Goal: Task Accomplishment & Management: Use online tool/utility

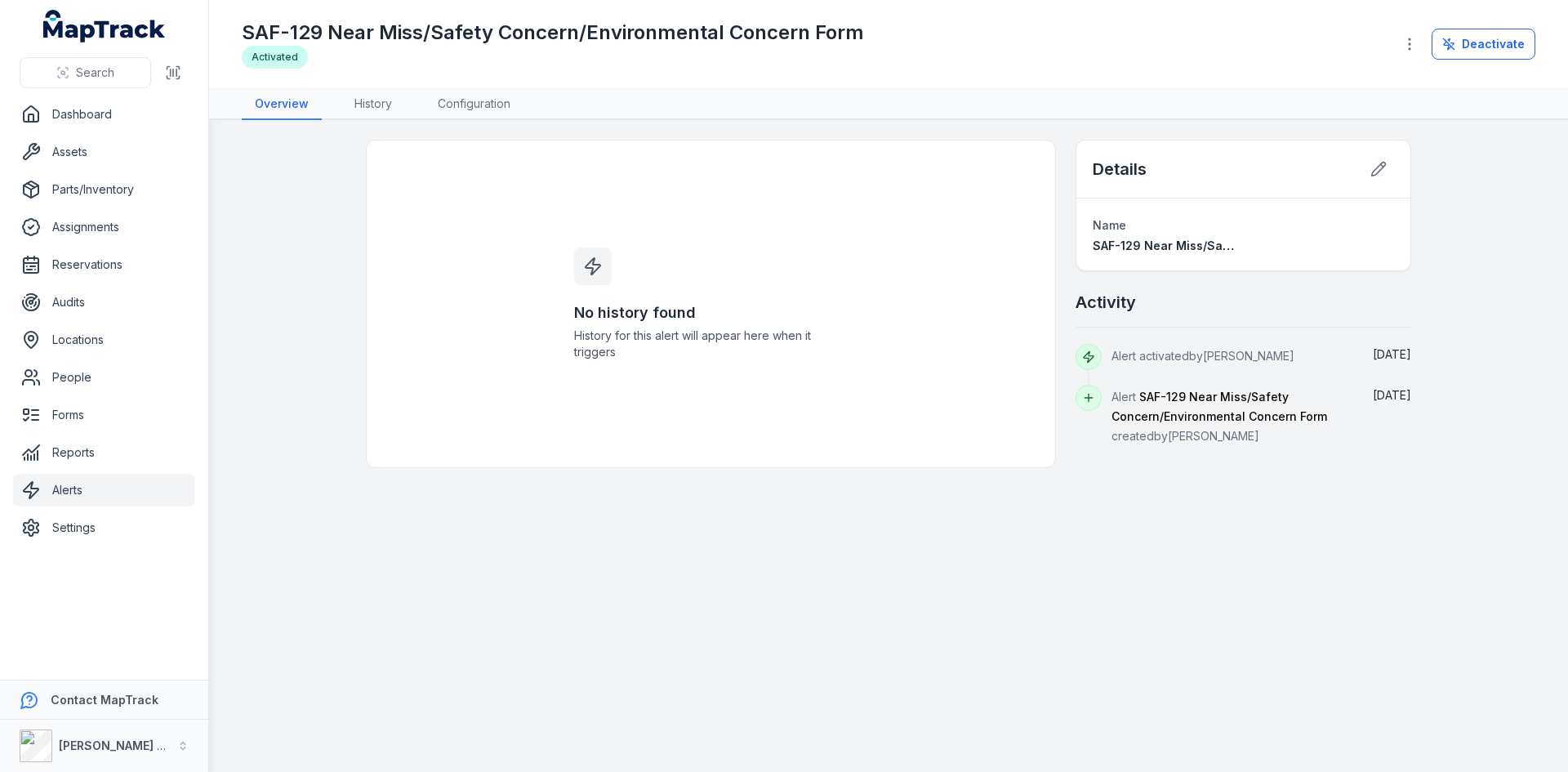
click at [94, 481] on link "Alerts" at bounding box center [104, 490] width 182 height 33
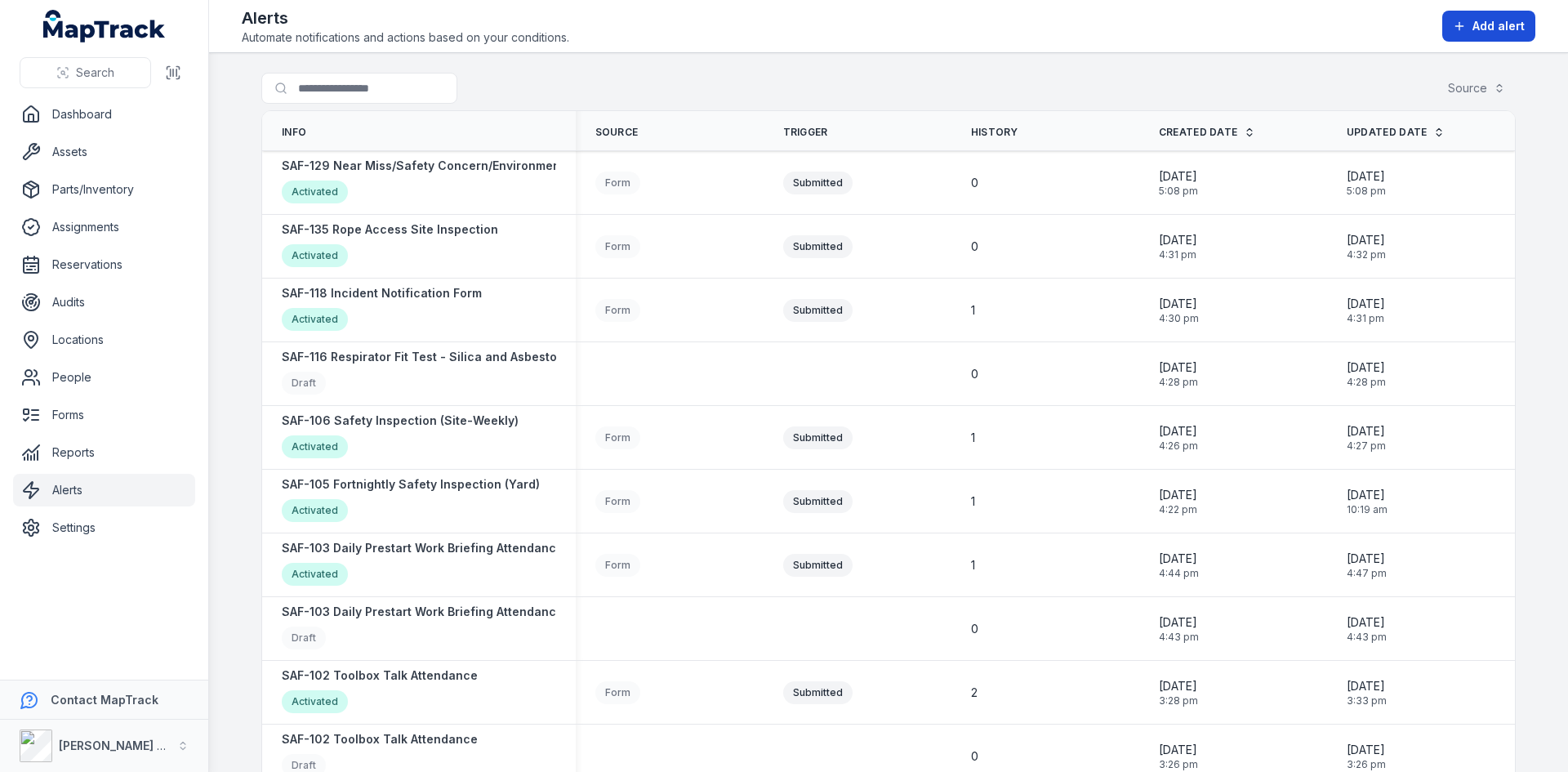
click at [1506, 25] on span "Add alert" at bounding box center [1499, 26] width 53 height 16
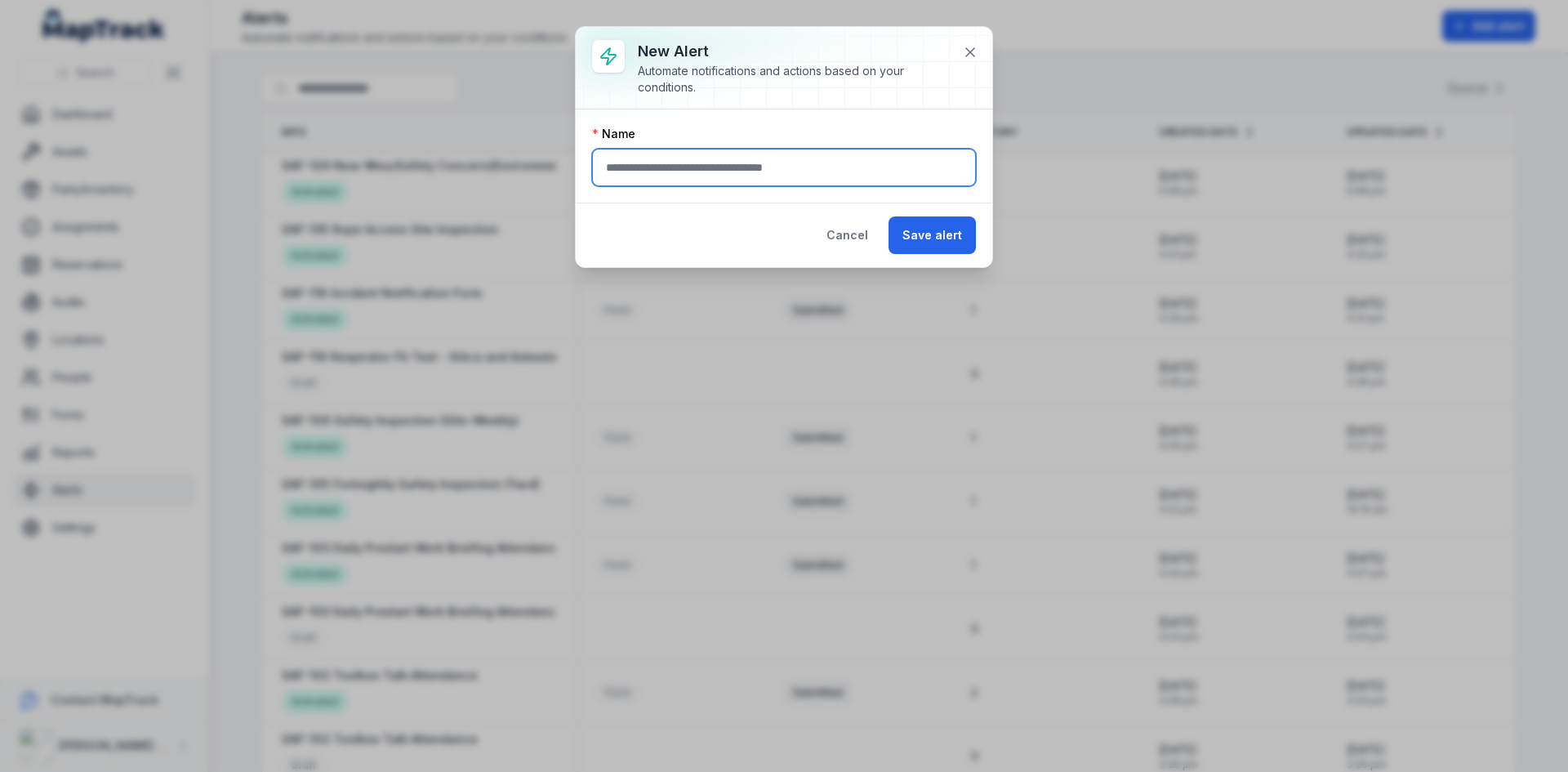
click at [713, 170] on input "text" at bounding box center [784, 168] width 384 height 38
type input "**********"
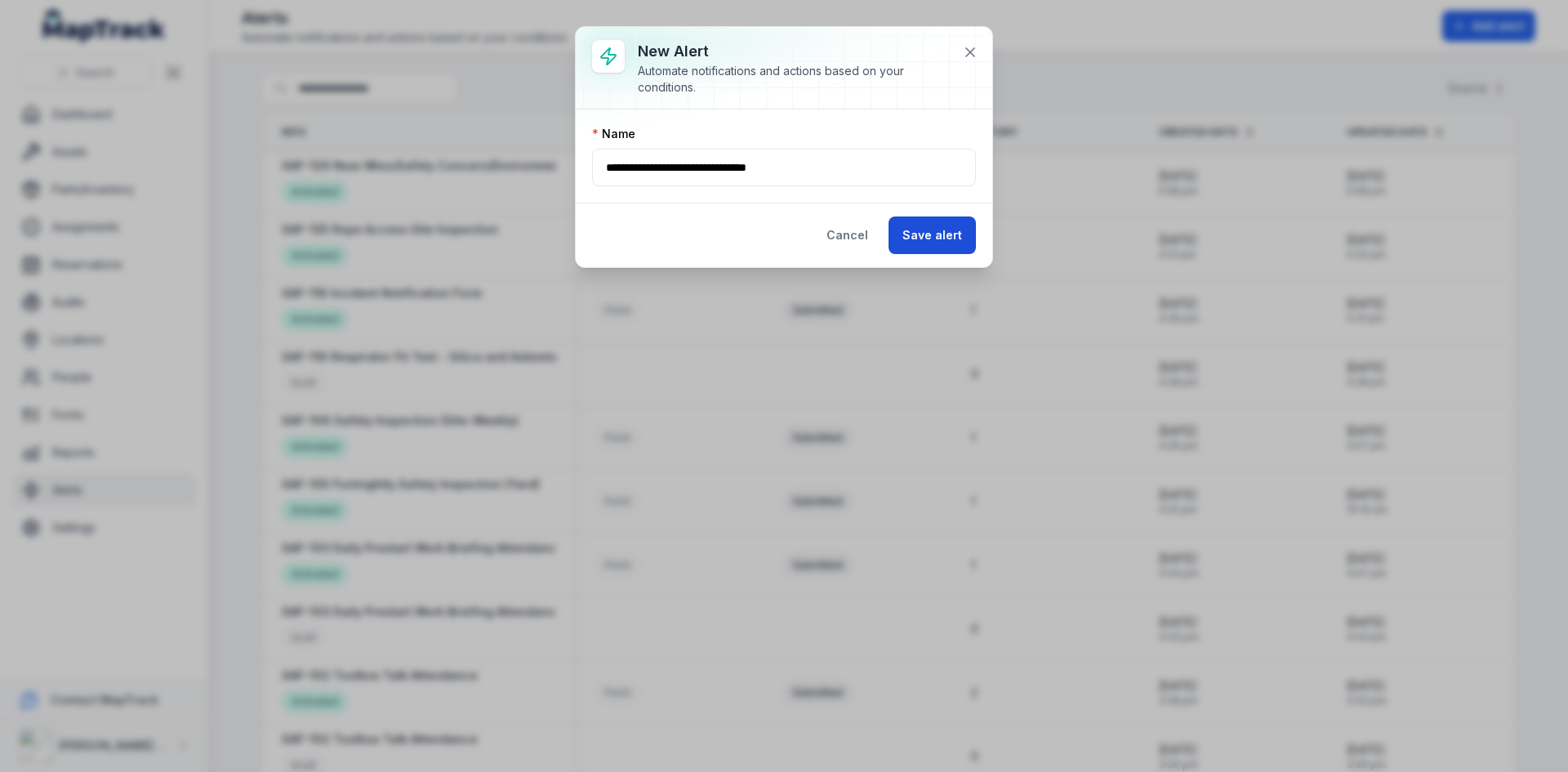
click at [949, 242] on button "Save alert" at bounding box center [932, 236] width 87 height 38
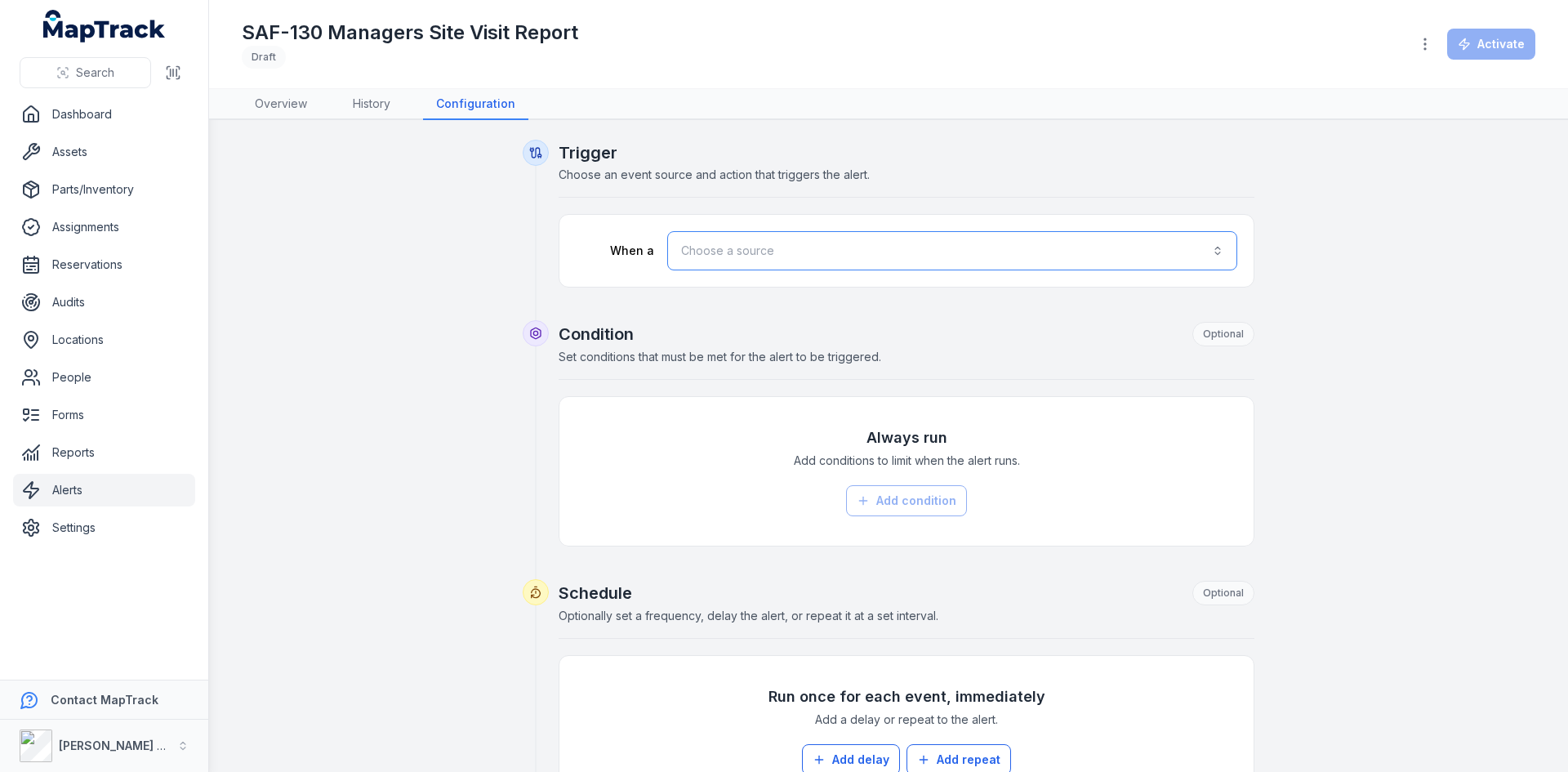
click at [762, 253] on button "Choose a source" at bounding box center [952, 251] width 570 height 39
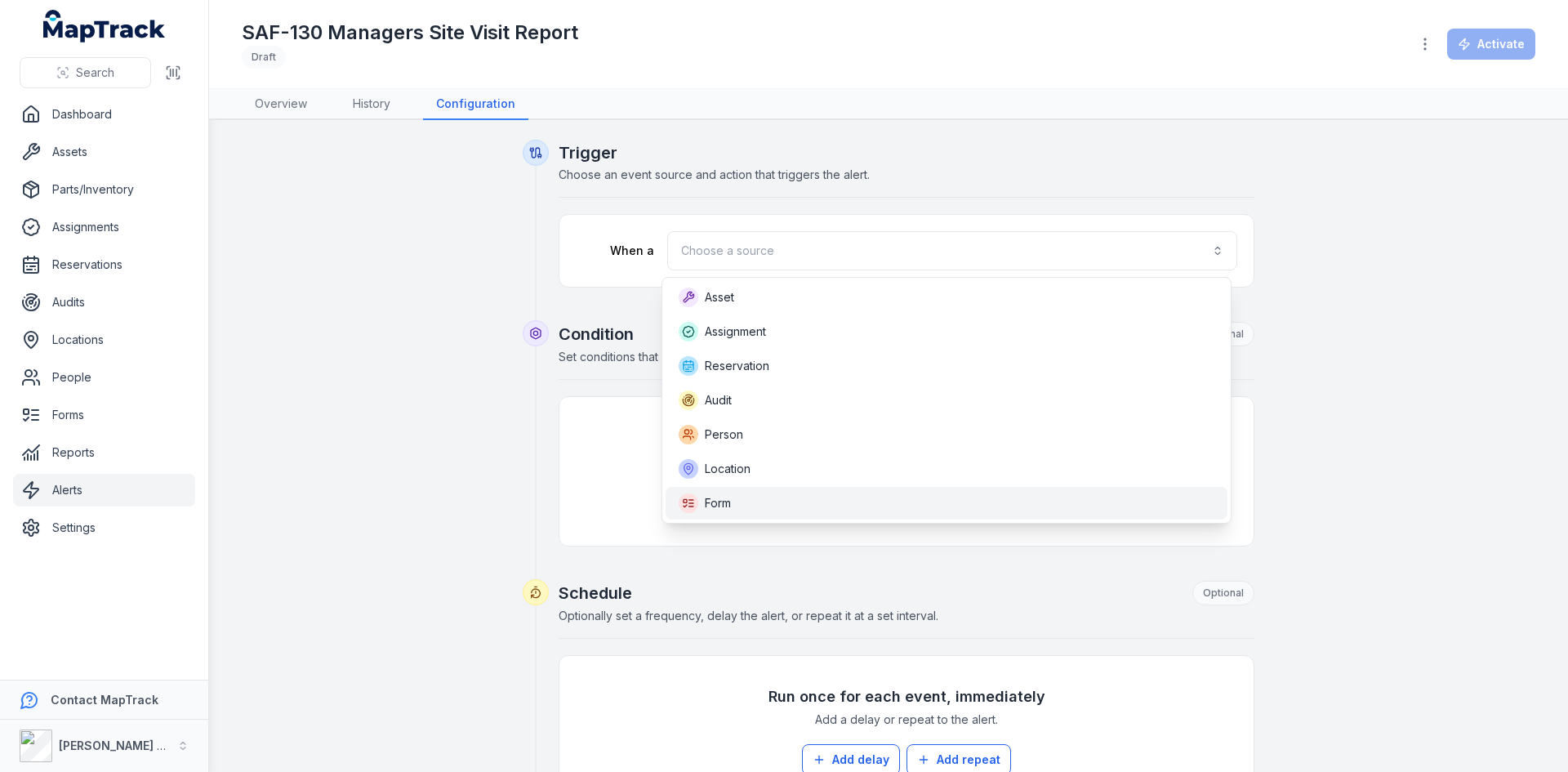
click at [744, 498] on div "Form" at bounding box center [947, 503] width 536 height 20
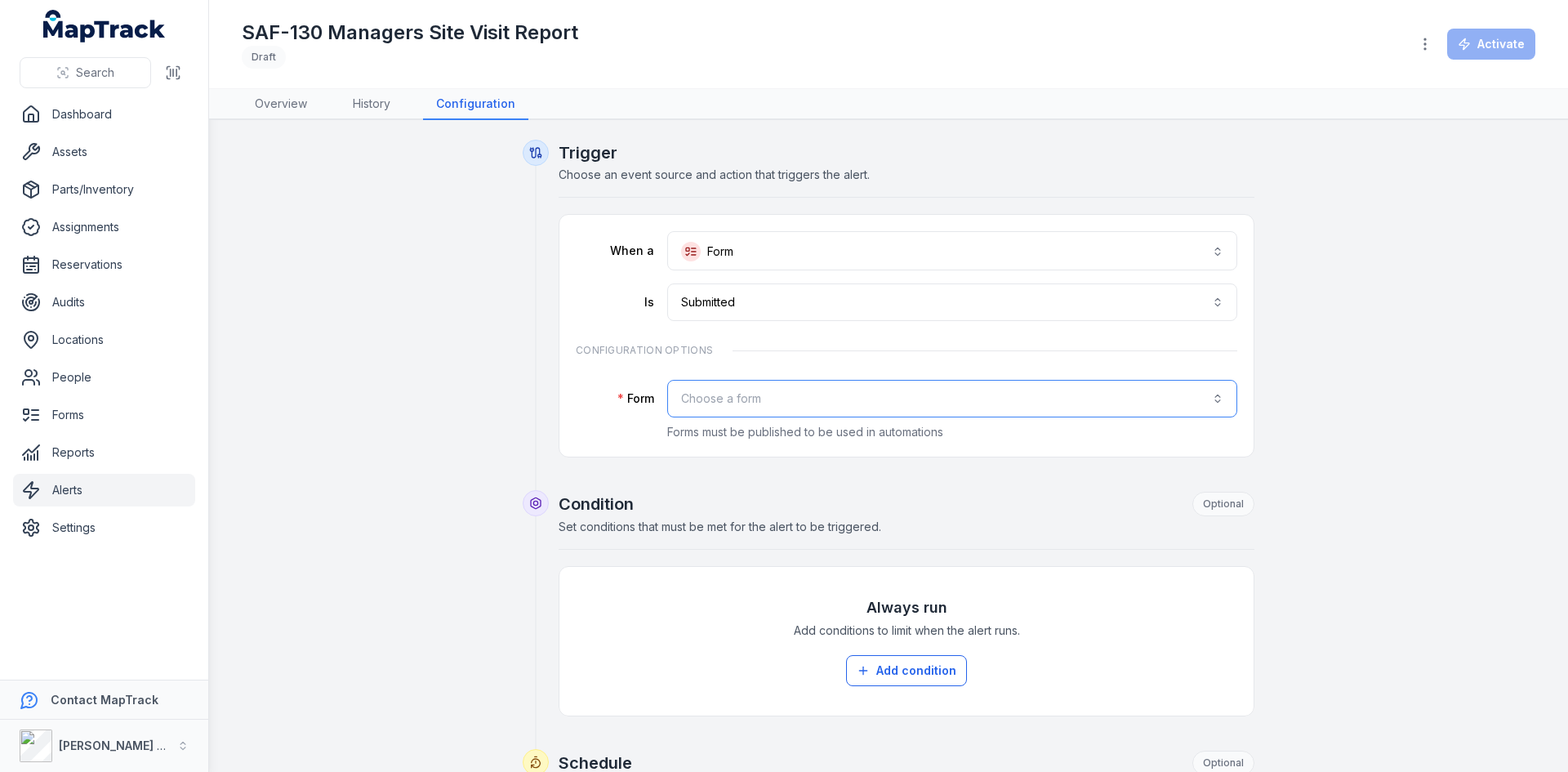
click at [718, 403] on button "Choose a form" at bounding box center [952, 399] width 570 height 38
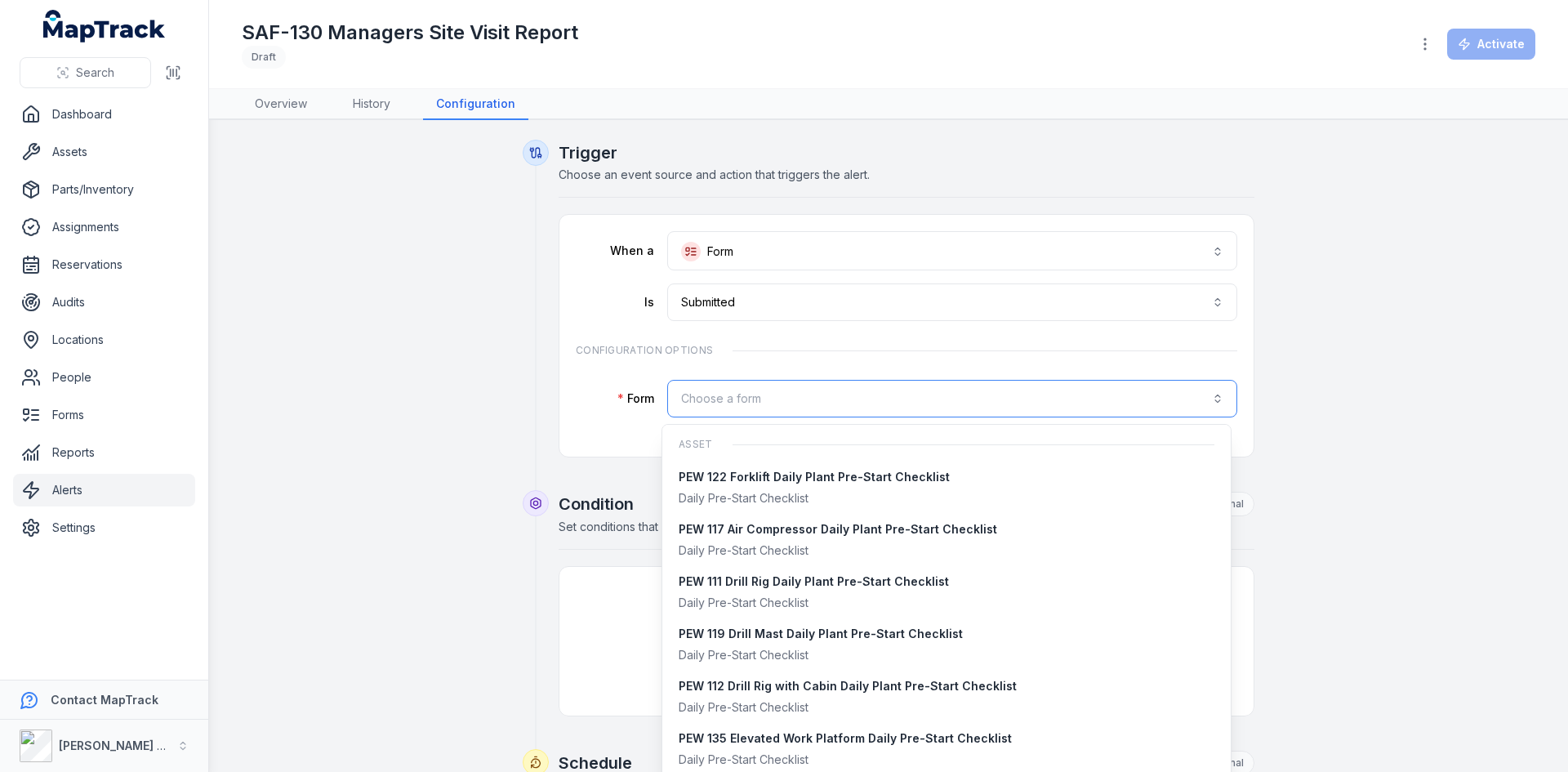
click at [764, 407] on button "Choose a form" at bounding box center [952, 399] width 570 height 38
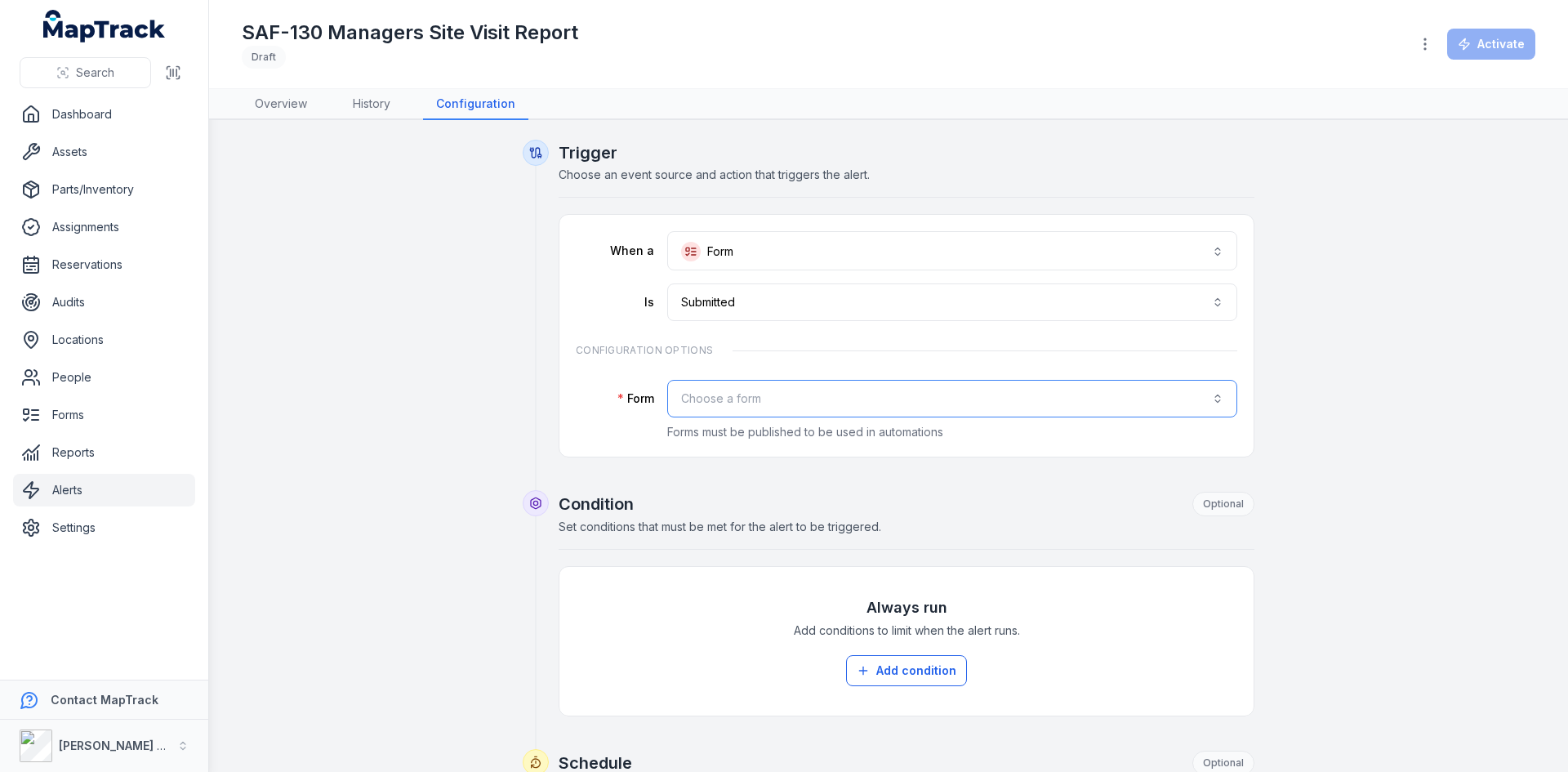
click at [766, 401] on button "Choose a form" at bounding box center [952, 399] width 570 height 38
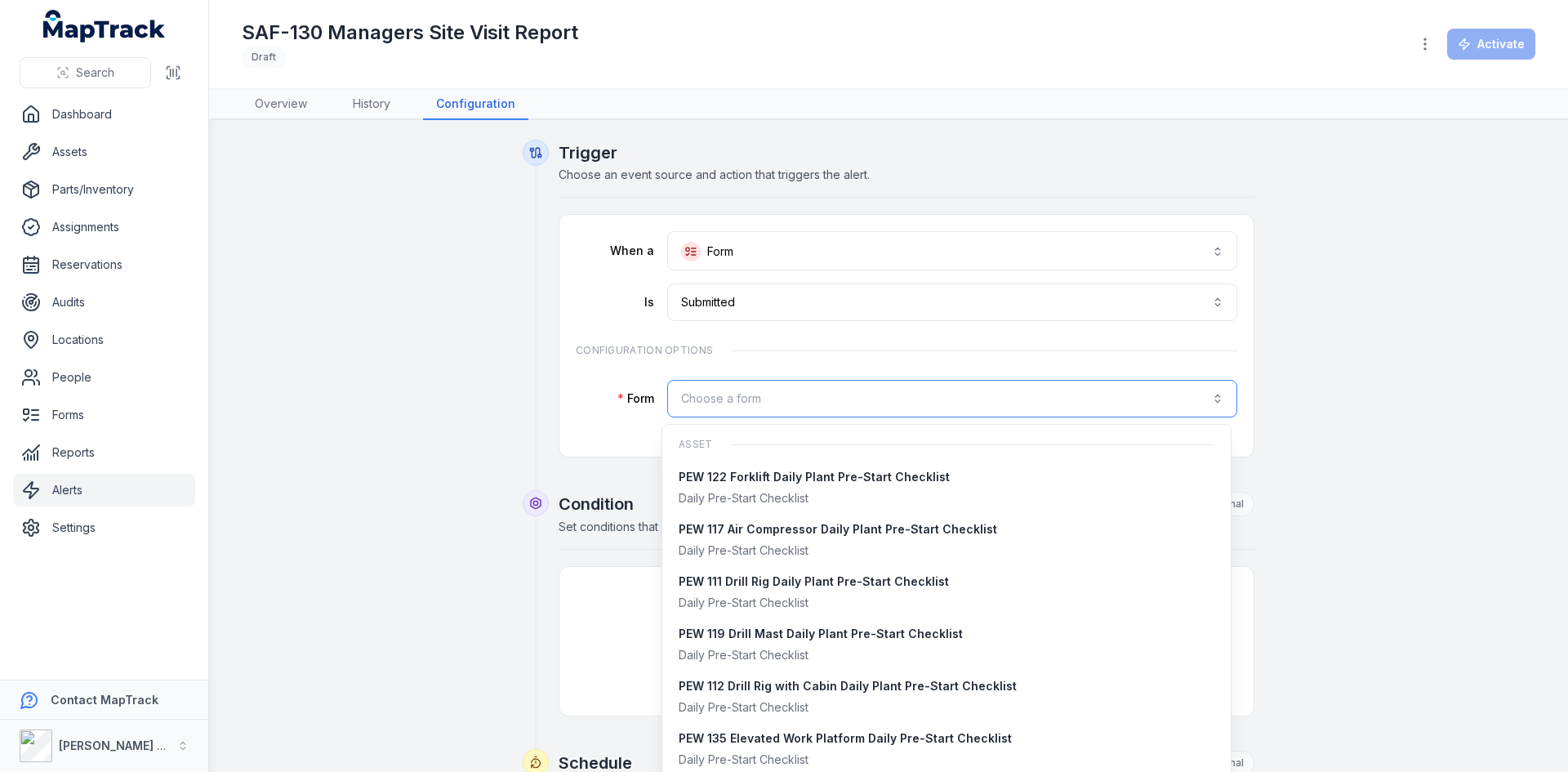
click at [766, 401] on button "Choose a form" at bounding box center [952, 399] width 570 height 38
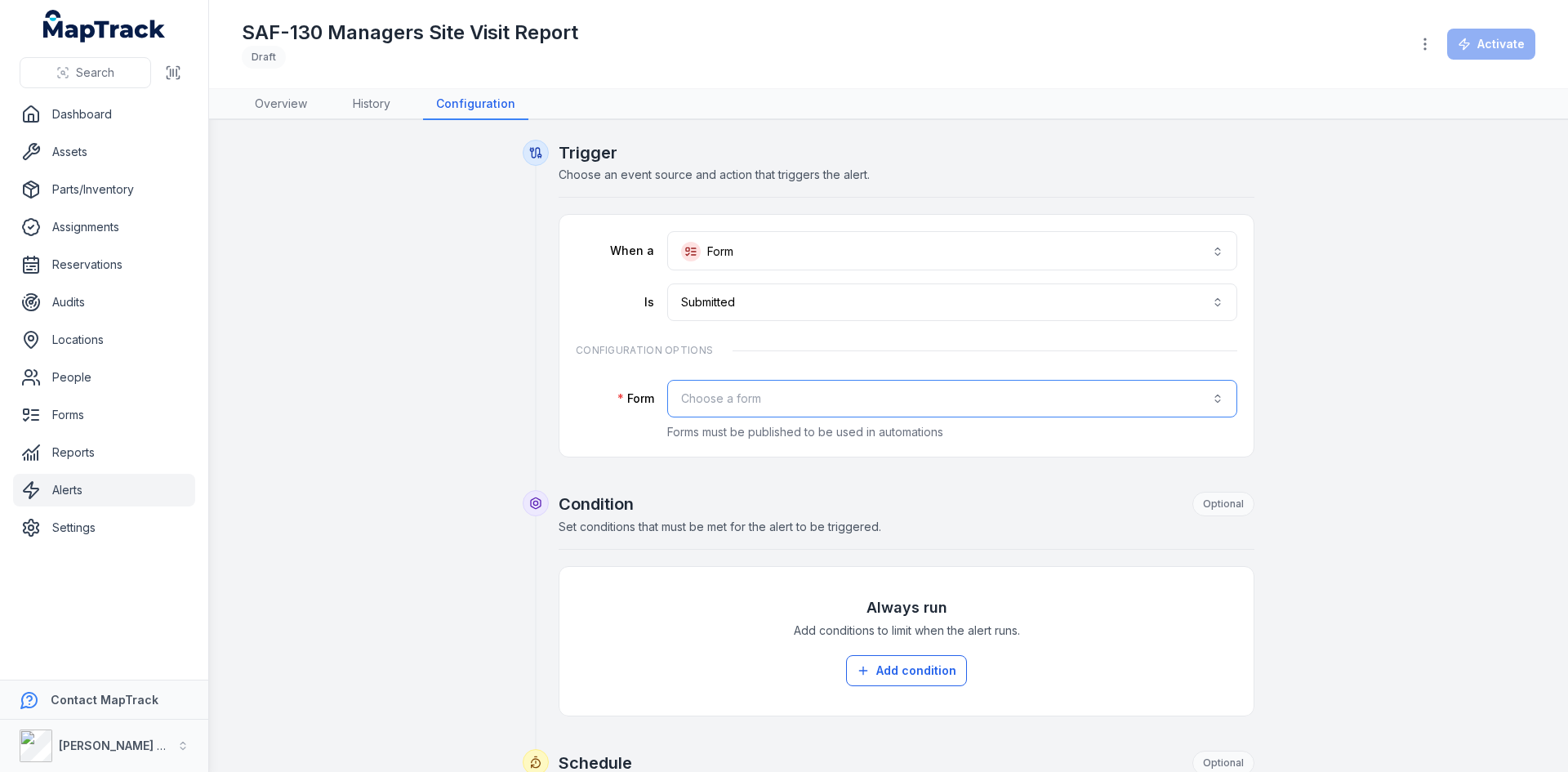
click at [766, 401] on button "Choose a form" at bounding box center [952, 399] width 570 height 38
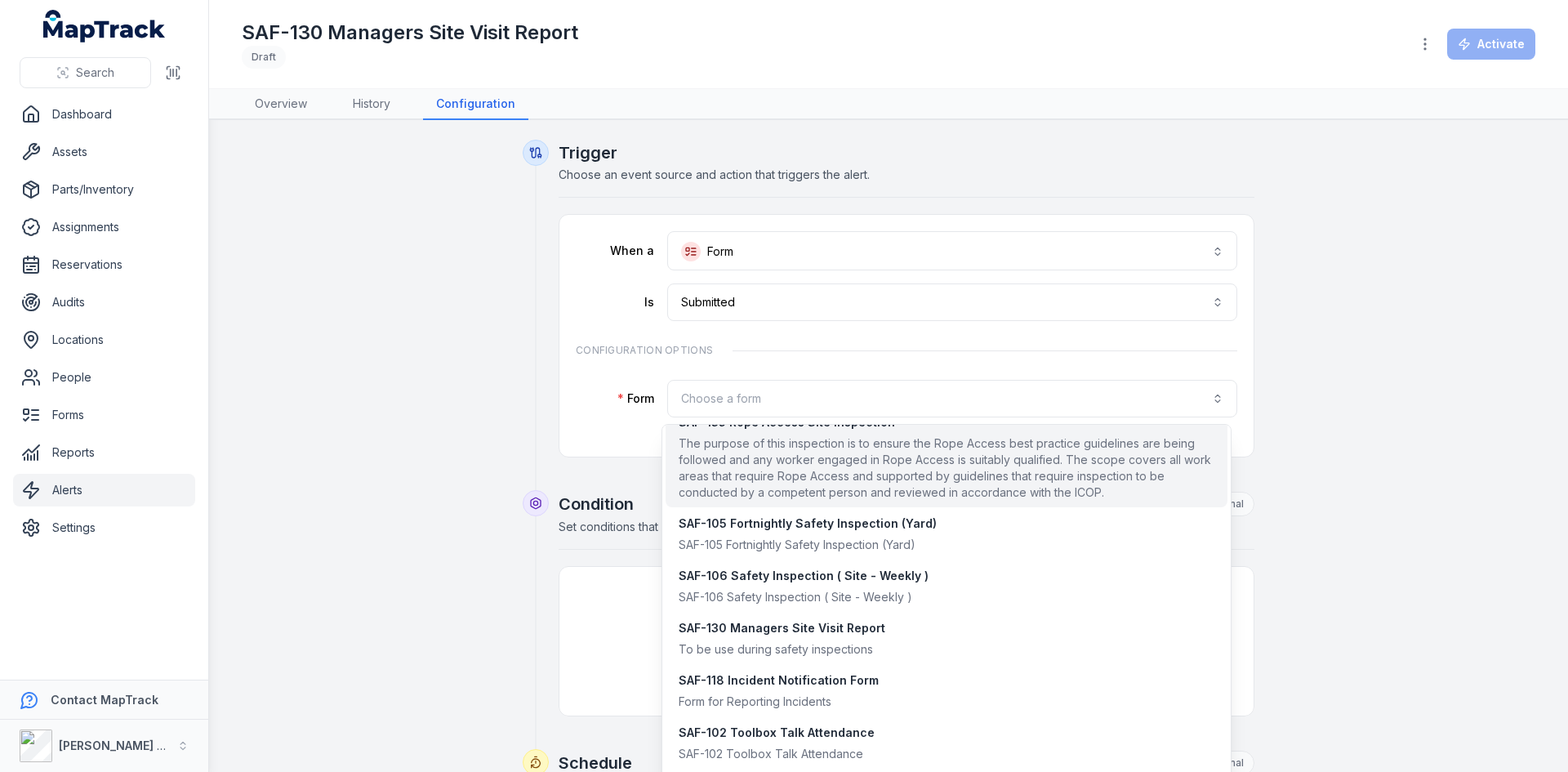
scroll to position [1471, 0]
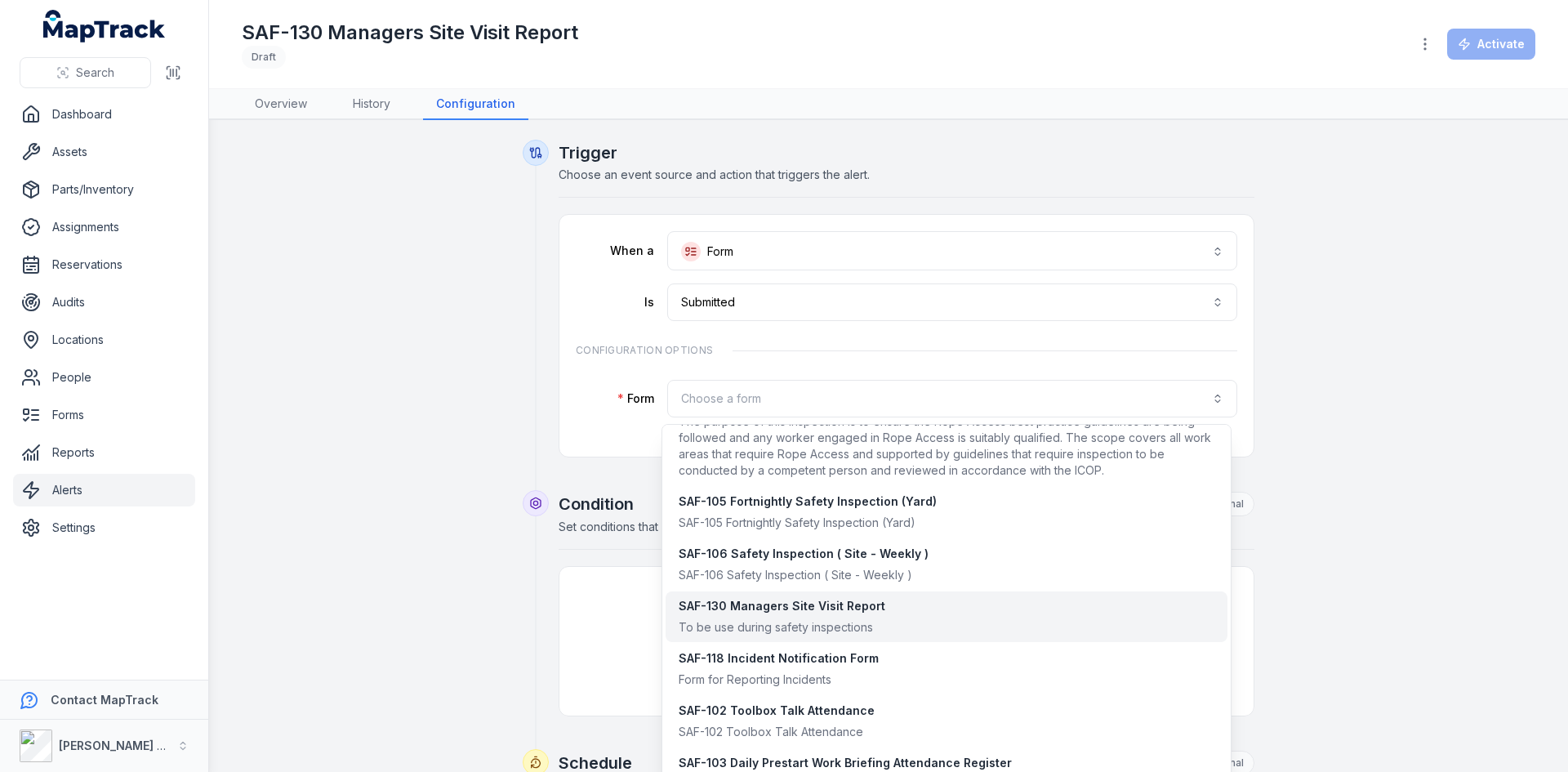
click at [815, 606] on div "SAF-130 Managers Site Visit Report" at bounding box center [782, 606] width 207 height 16
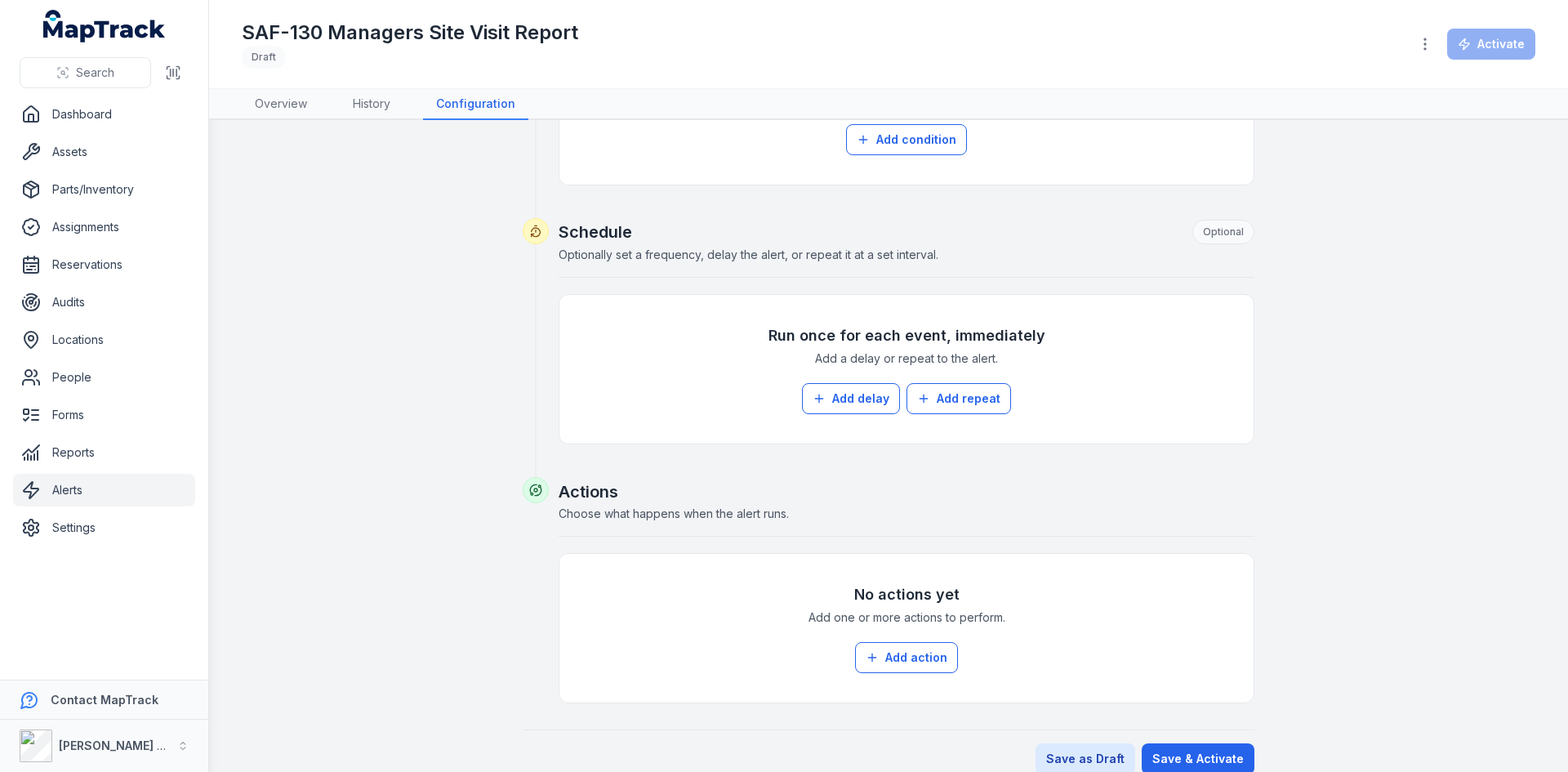
scroll to position [554, 0]
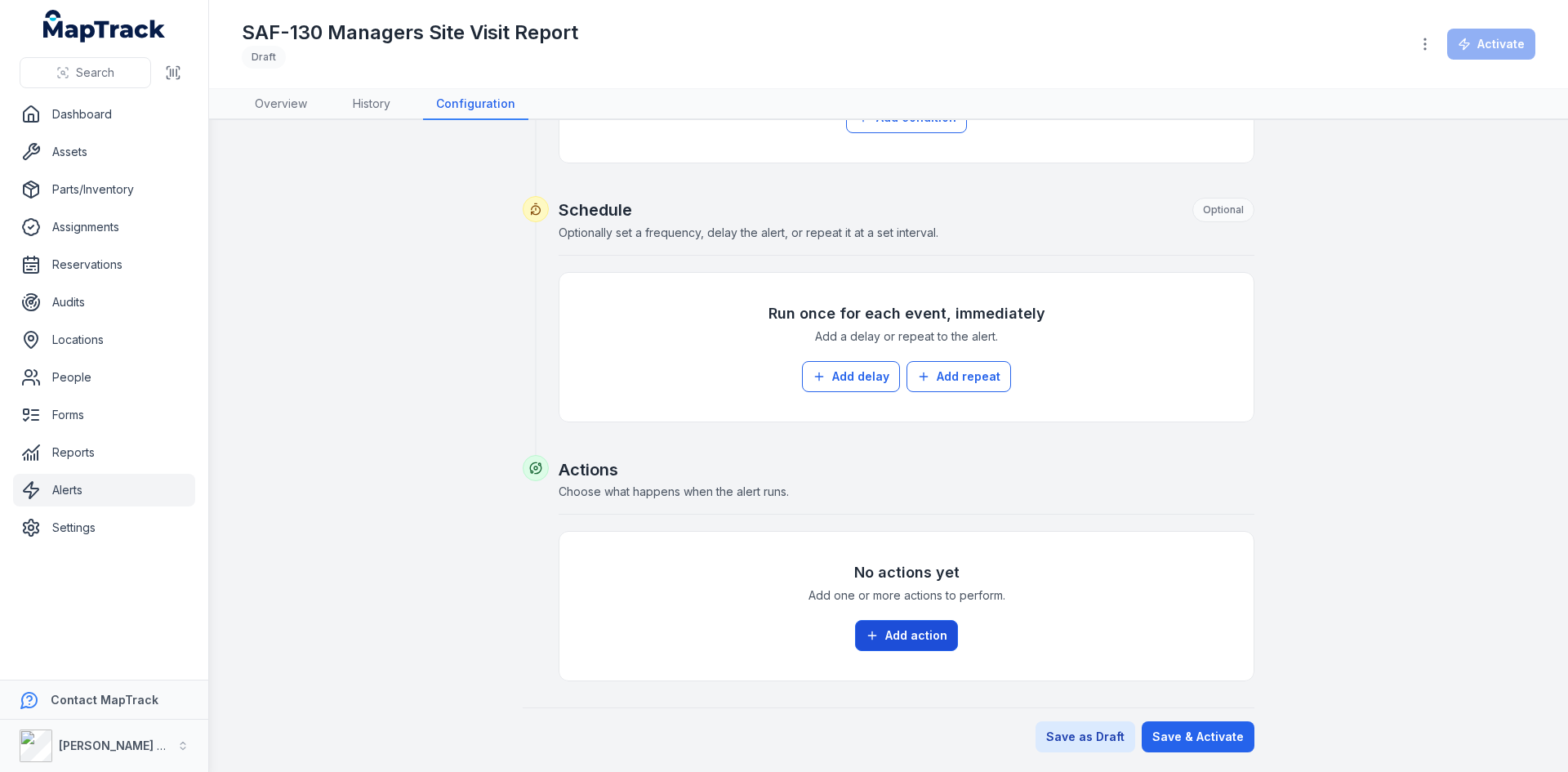
click at [891, 627] on button "Add action" at bounding box center [906, 636] width 103 height 31
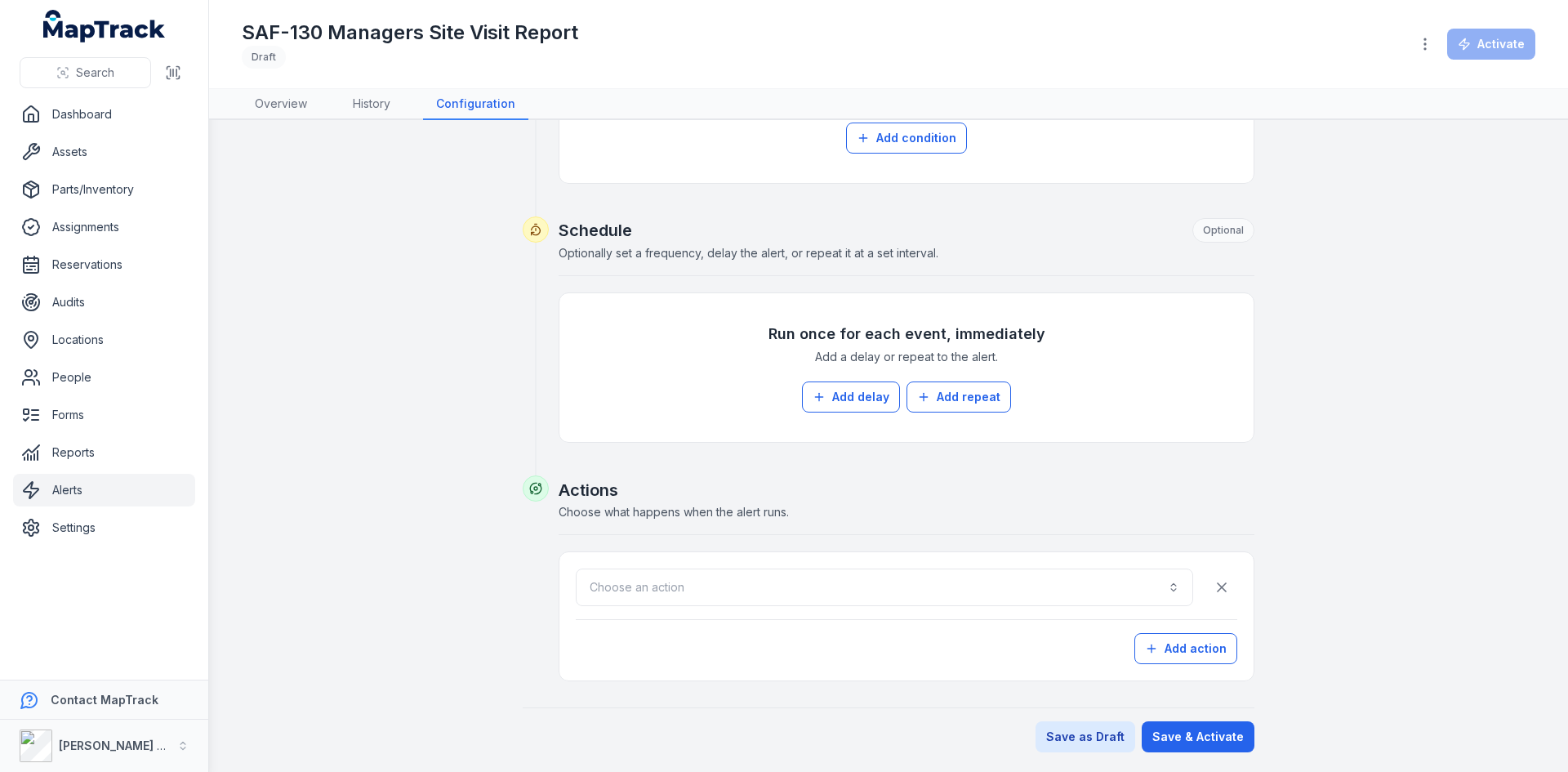
scroll to position [533, 0]
click at [791, 588] on button "Choose an action" at bounding box center [884, 587] width 617 height 38
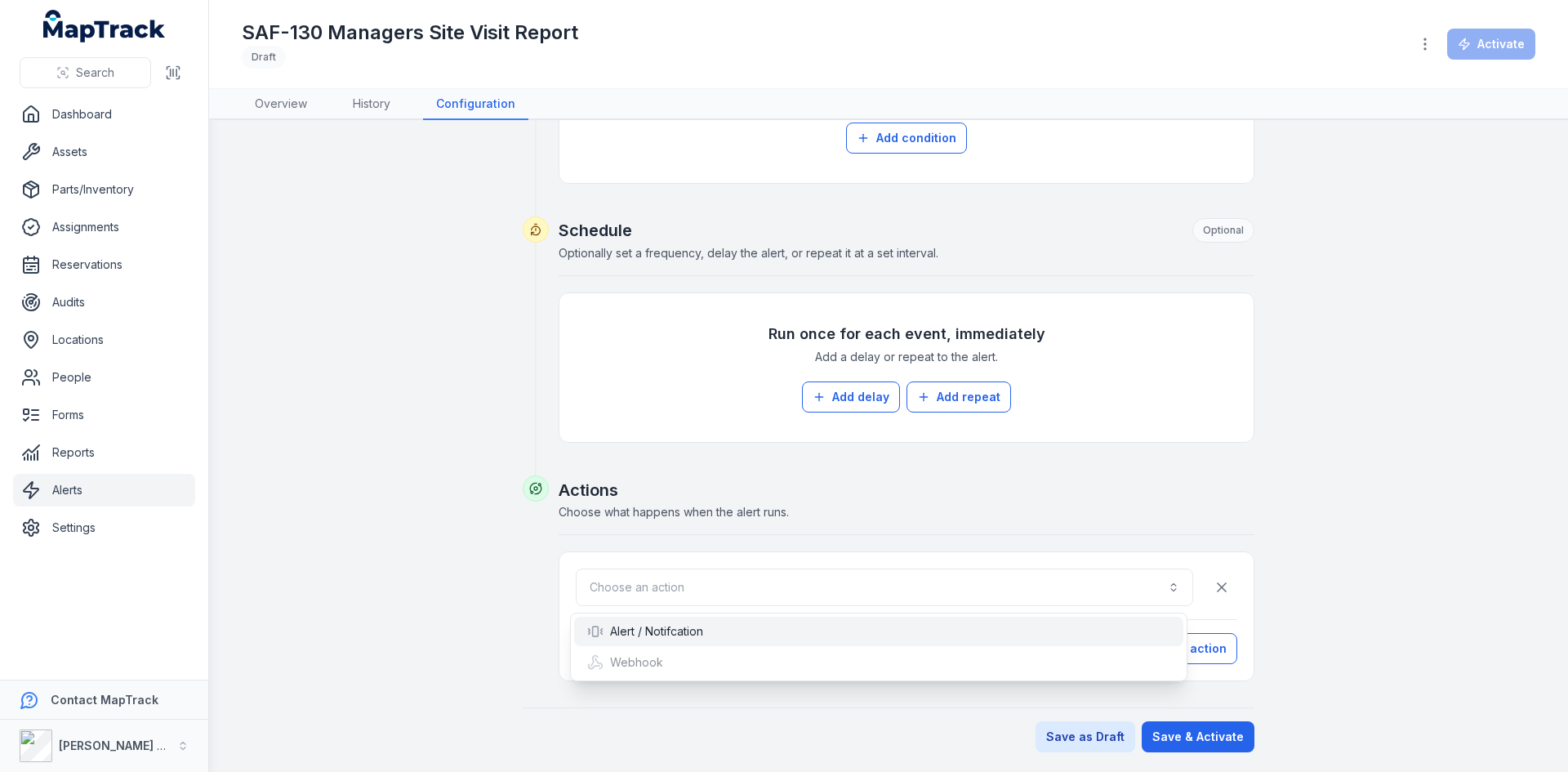
click at [738, 637] on div "Alert / Notifcation" at bounding box center [878, 632] width 583 height 16
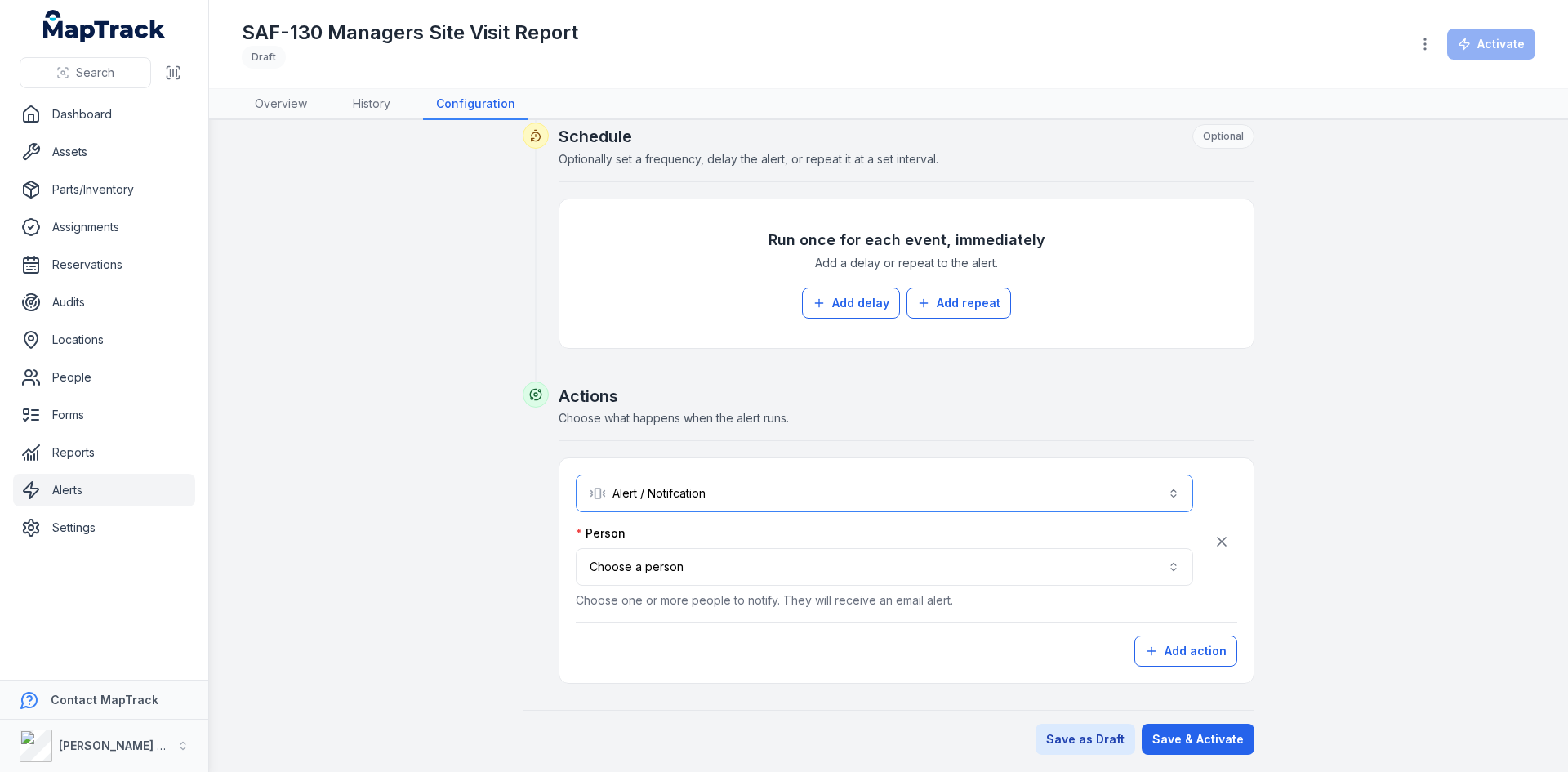
scroll to position [629, 0]
click at [718, 565] on button "Choose a person" at bounding box center [884, 565] width 617 height 38
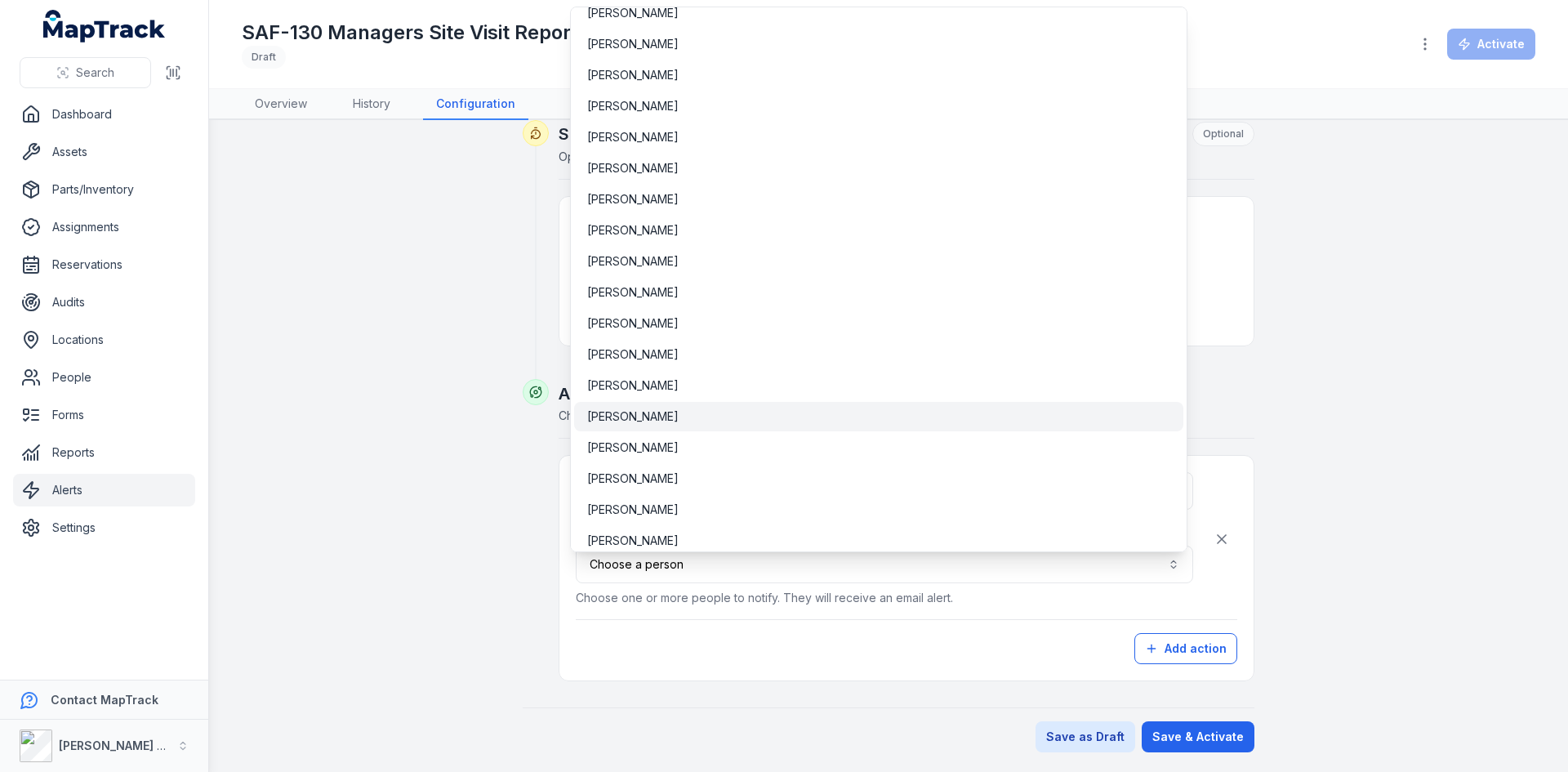
scroll to position [6299, 0]
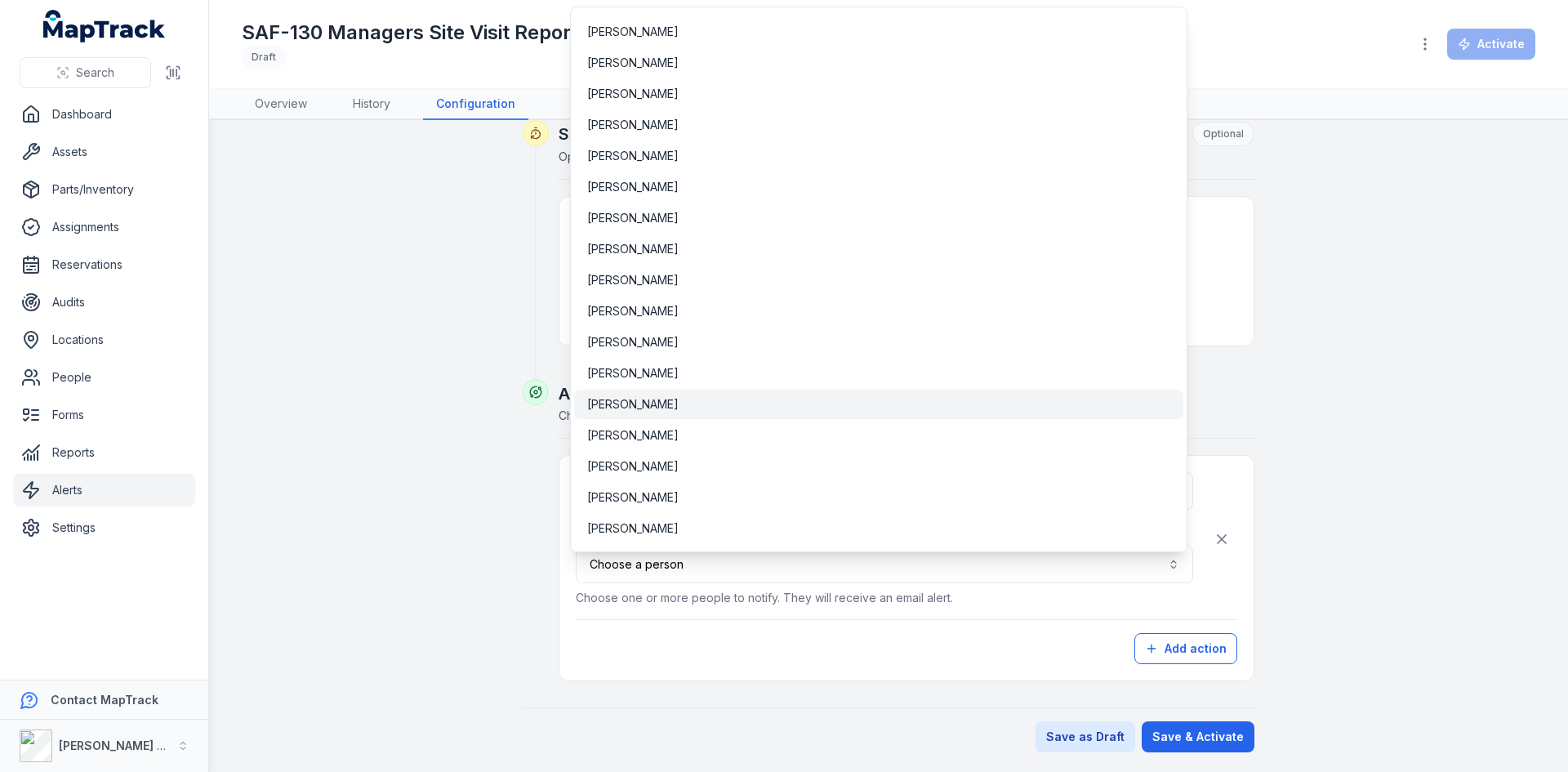
click at [621, 407] on span "[PERSON_NAME]" at bounding box center [632, 405] width 91 height 16
click at [1201, 650] on div "**********" at bounding box center [906, 568] width 662 height 192
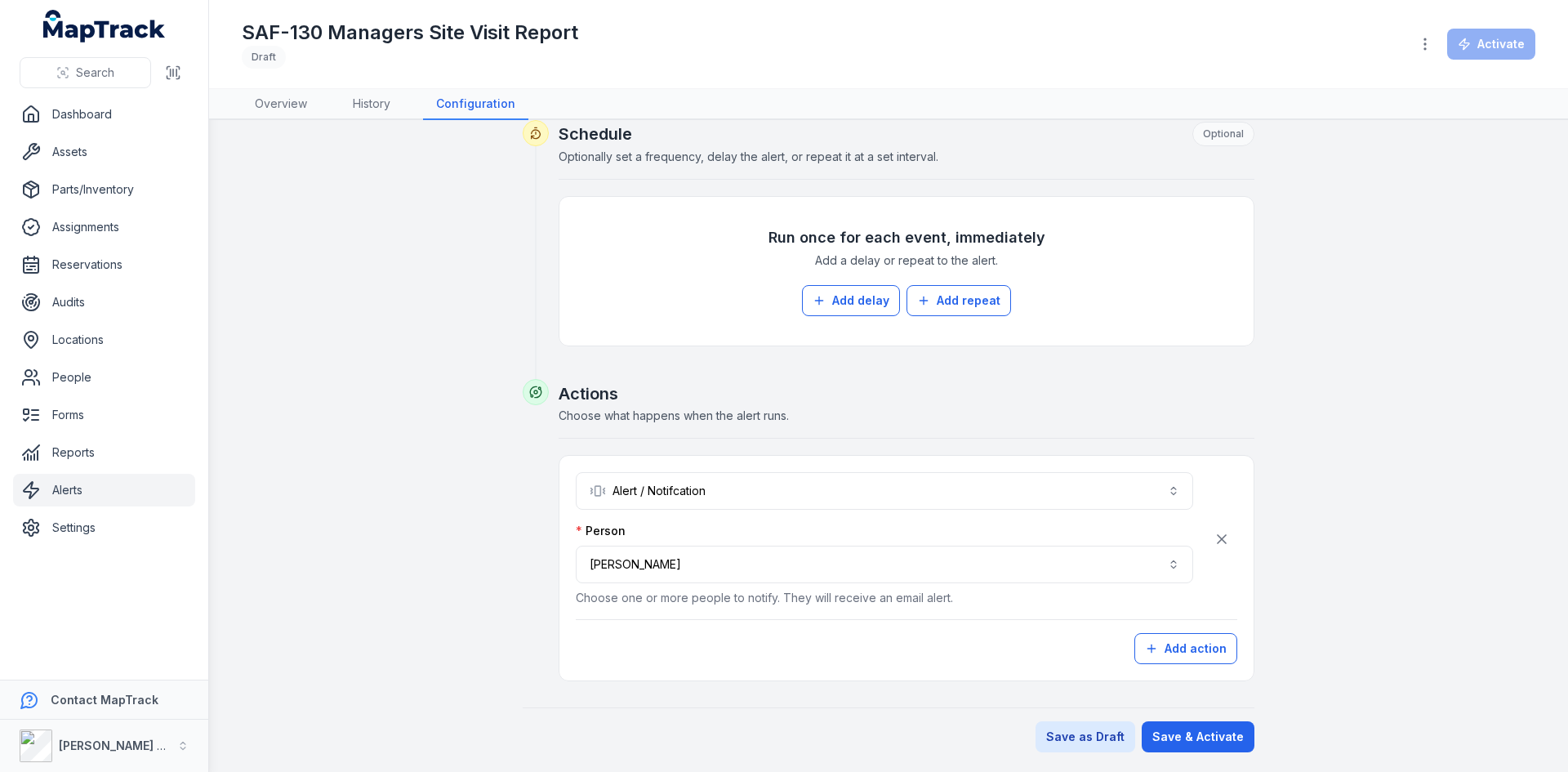
click at [1201, 650] on button "Add action" at bounding box center [1185, 649] width 103 height 31
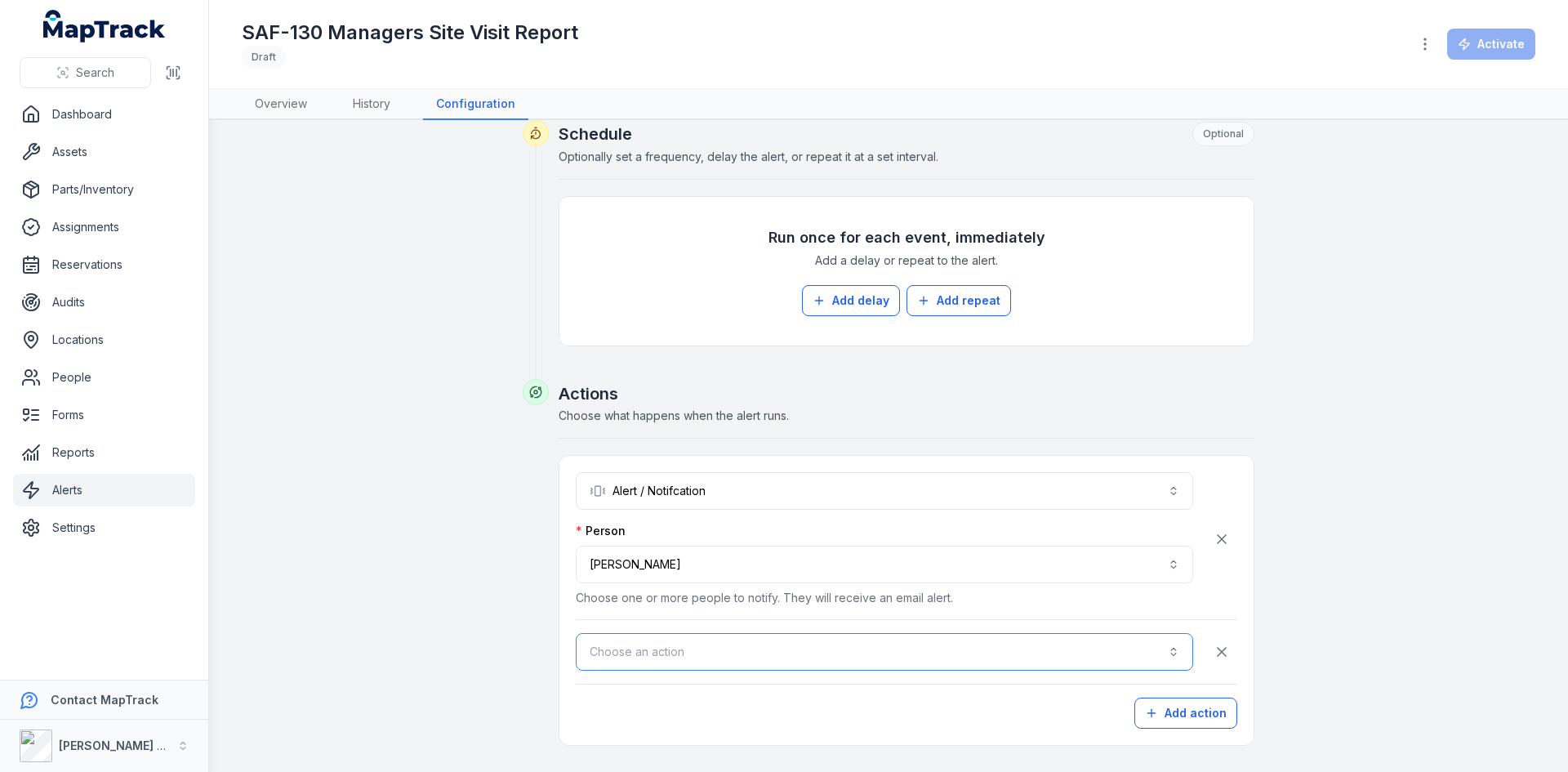
click at [825, 646] on button "Choose an action" at bounding box center [884, 652] width 617 height 38
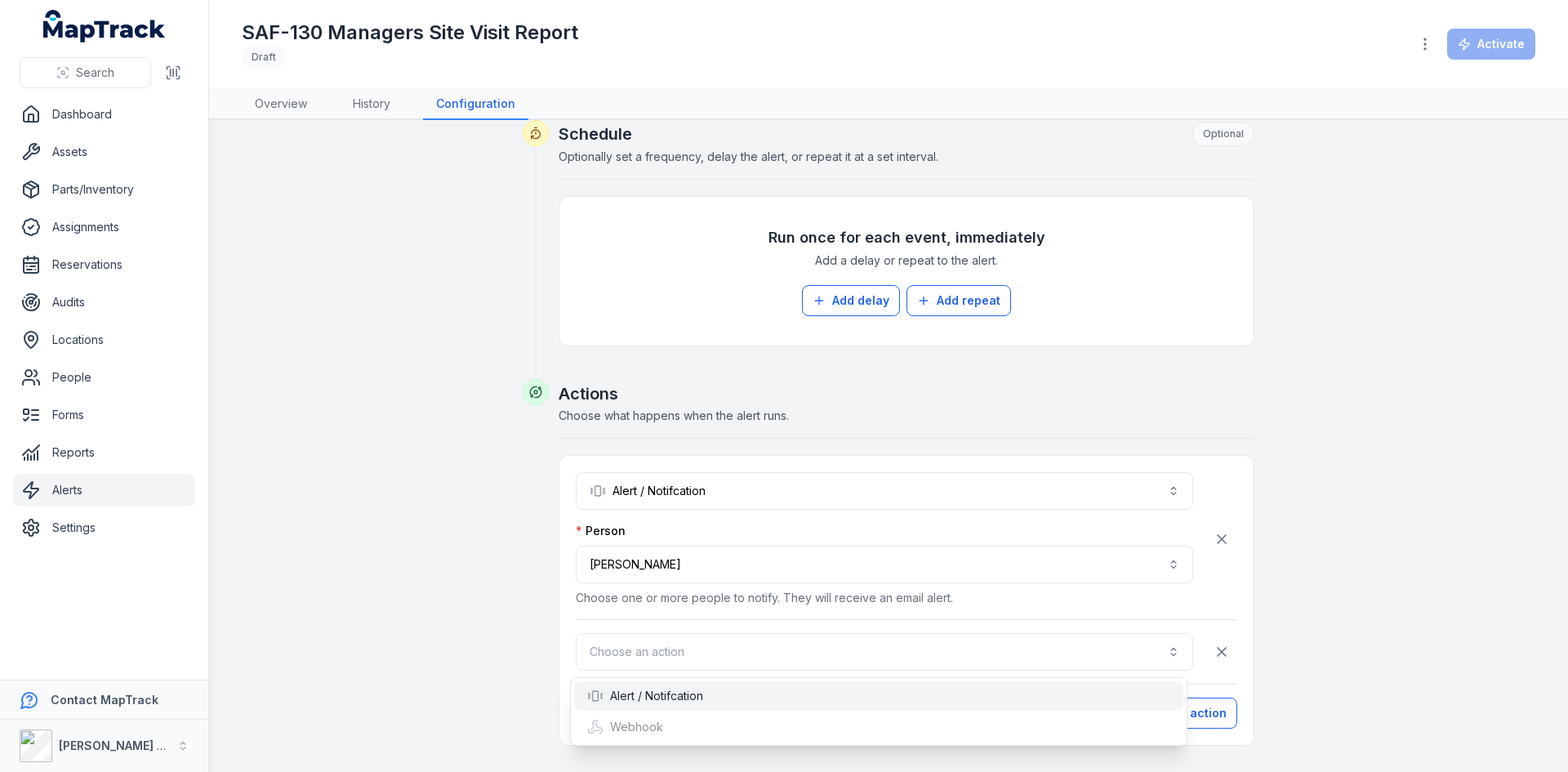
click at [719, 687] on div "Alert / Notifcation" at bounding box center [878, 696] width 609 height 30
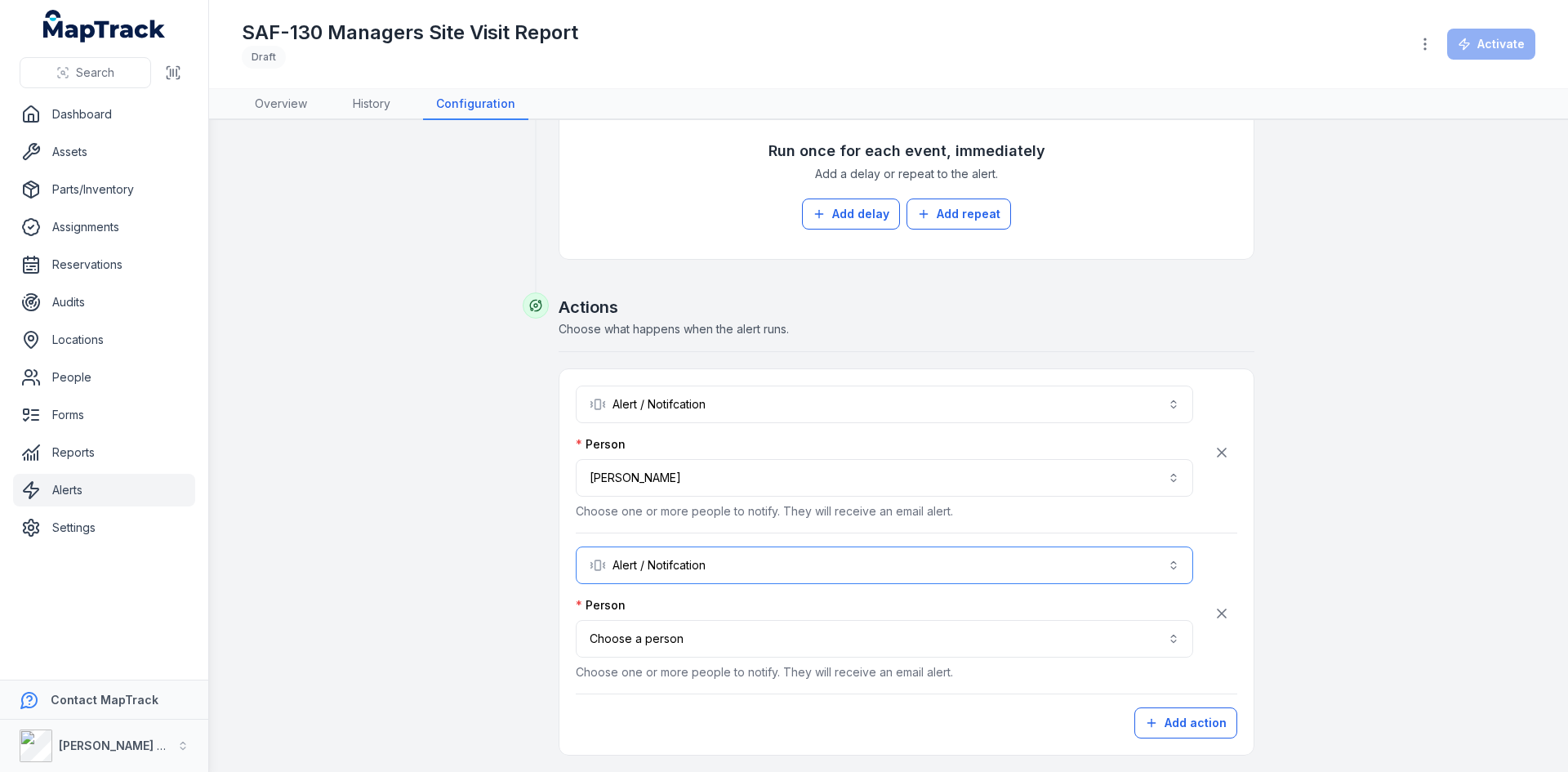
scroll to position [790, 0]
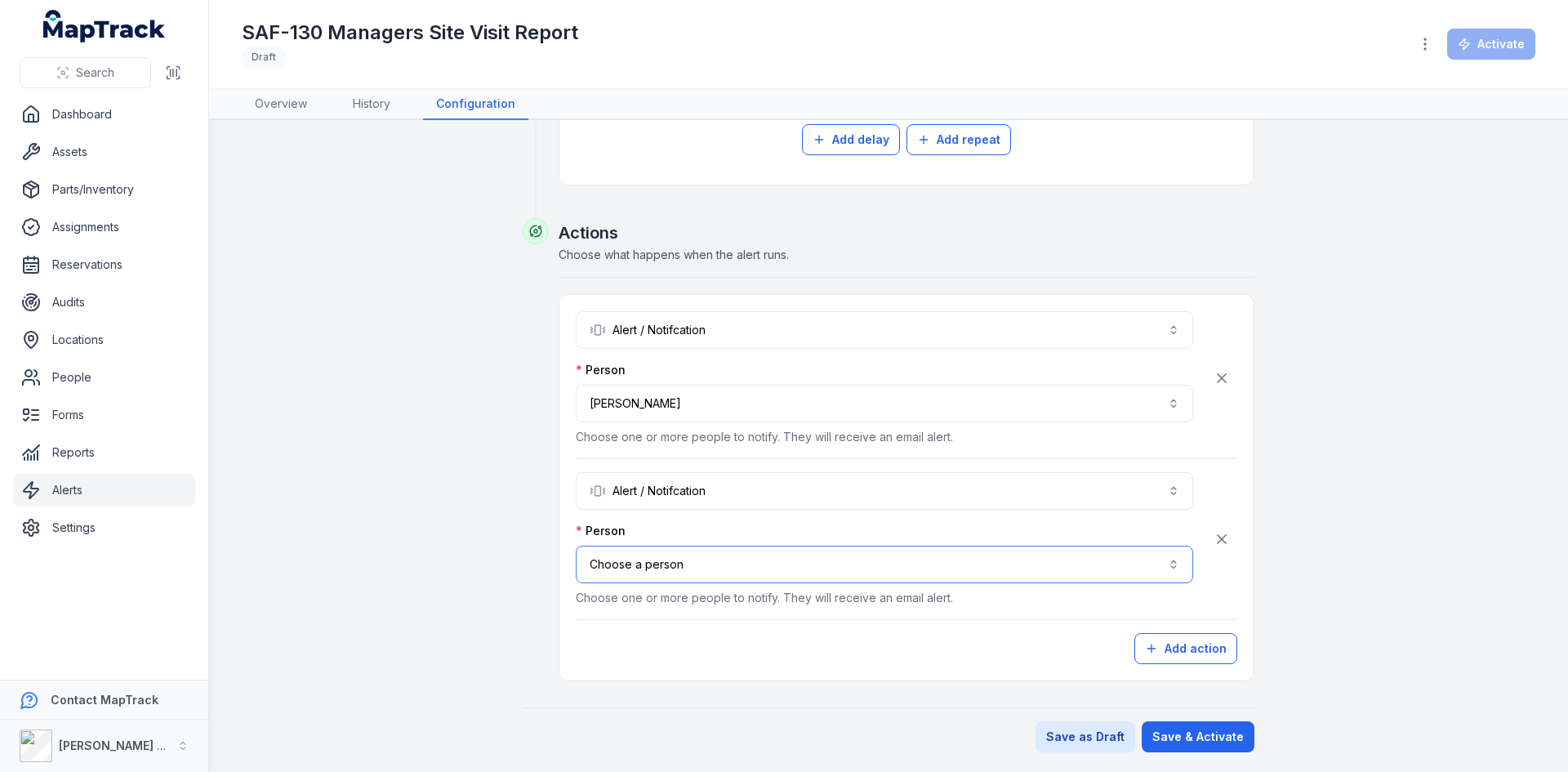
click at [687, 562] on button "Choose a person" at bounding box center [884, 565] width 617 height 38
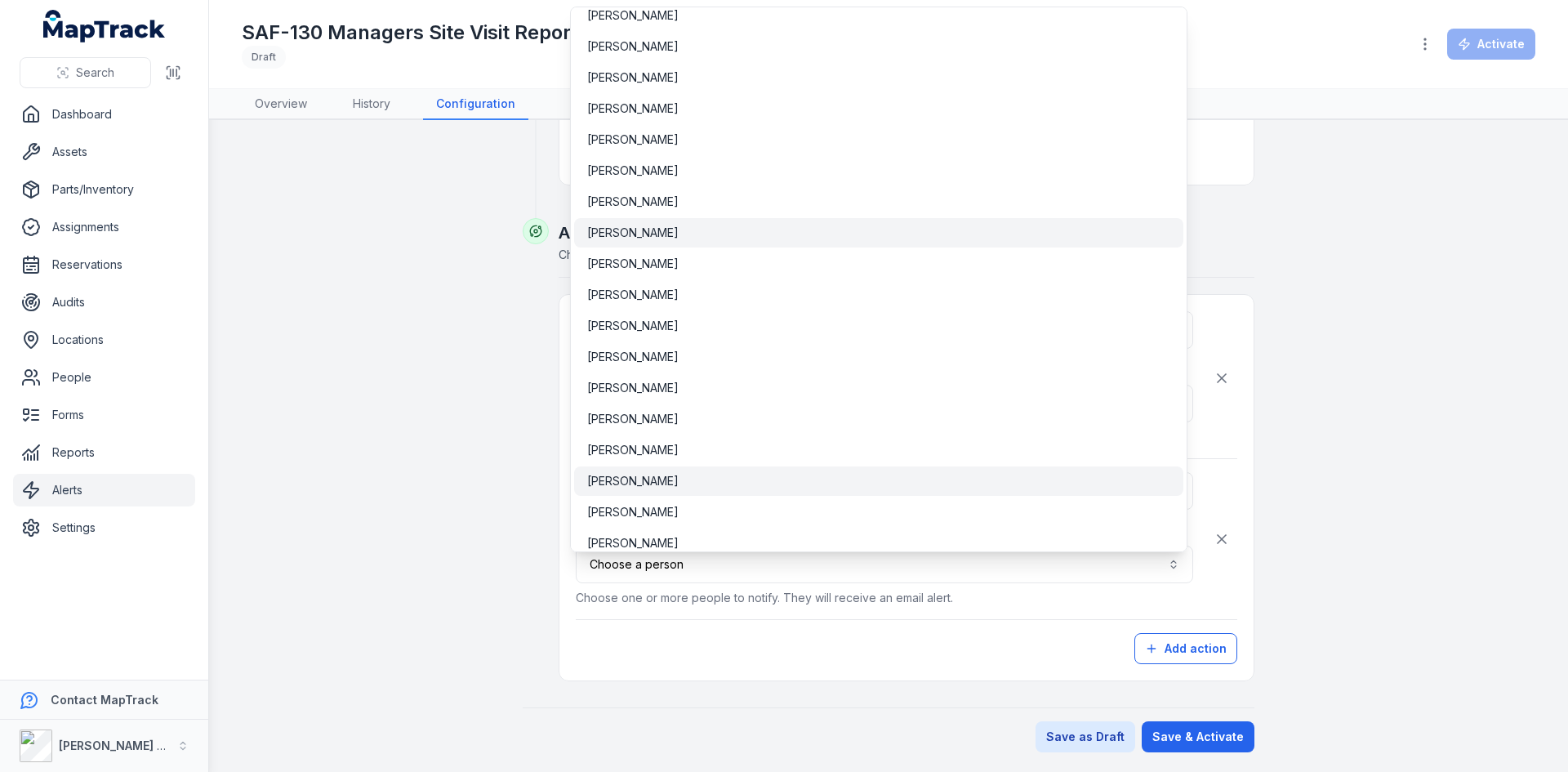
scroll to position [811, 0]
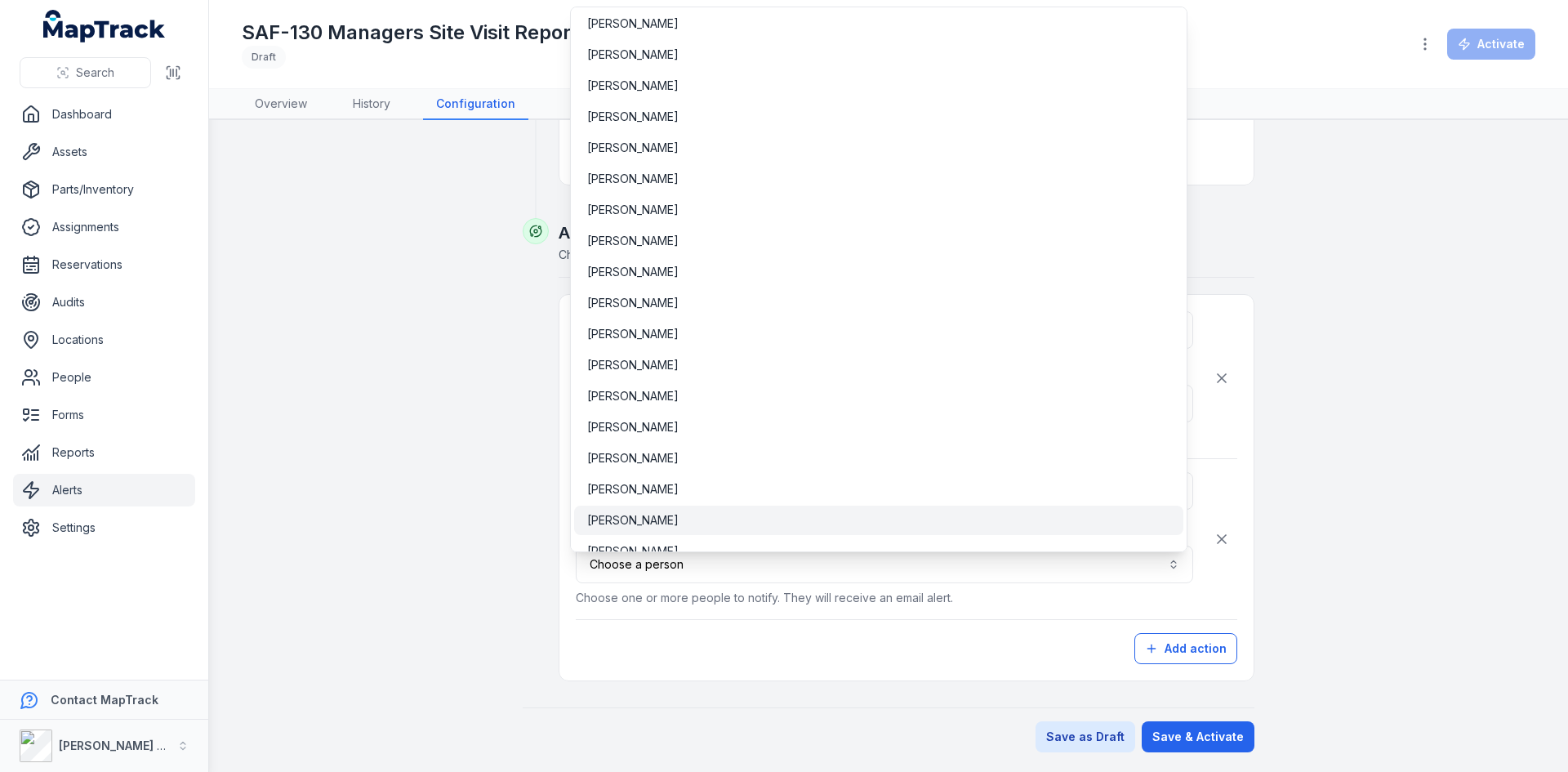
click at [664, 520] on span "[PERSON_NAME]" at bounding box center [632, 521] width 91 height 16
click at [699, 569] on button "**********" at bounding box center [884, 565] width 617 height 38
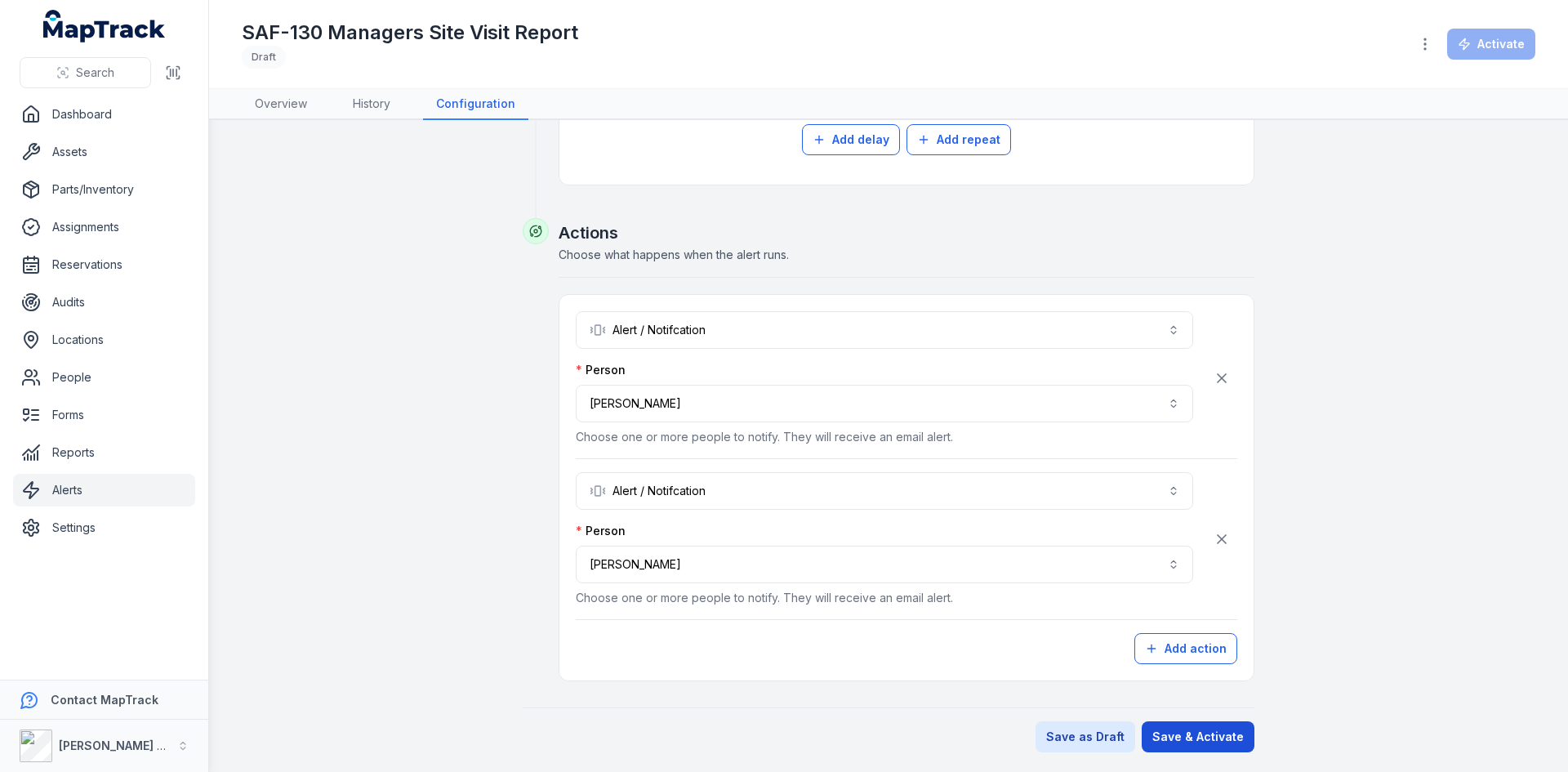
click at [1221, 740] on button "Save & Activate" at bounding box center [1198, 738] width 112 height 31
